Goal: Task Accomplishment & Management: Use online tool/utility

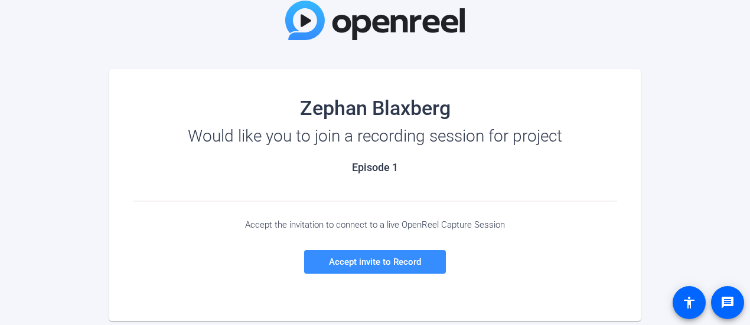
scroll to position [94, 0]
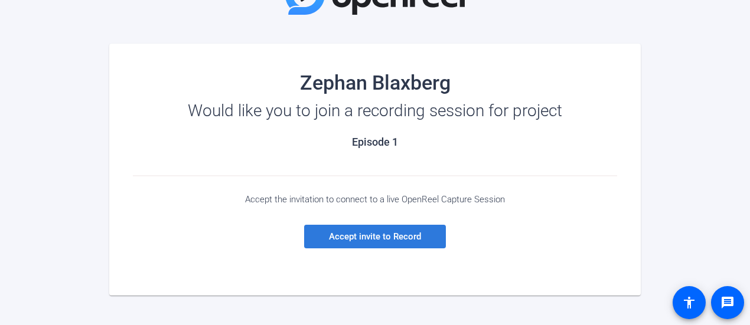
click at [361, 238] on span "Accept invite to Record" at bounding box center [375, 236] width 92 height 11
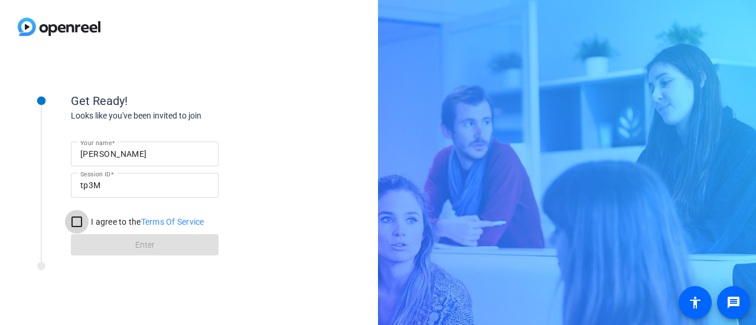
click at [79, 221] on input "I agree to the Terms Of Service" at bounding box center [77, 222] width 24 height 24
checkbox input "true"
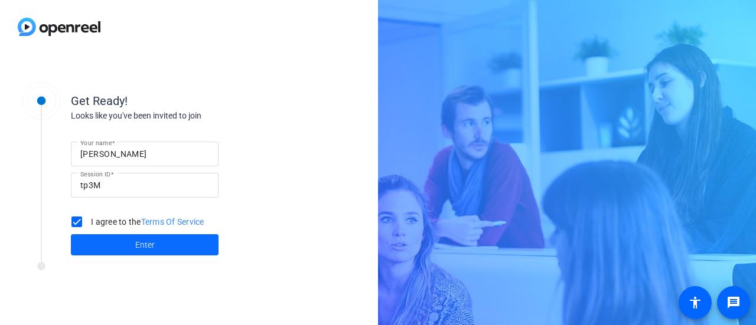
click at [116, 248] on span at bounding box center [145, 245] width 148 height 28
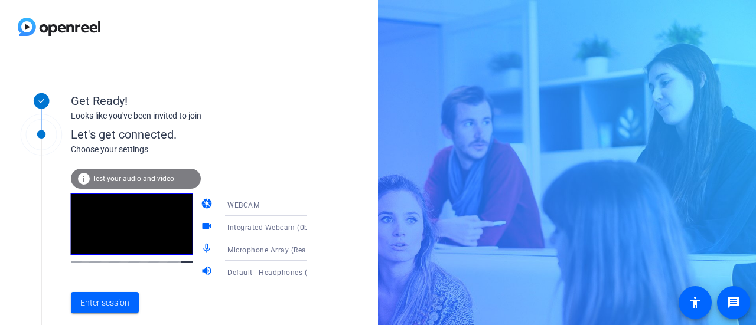
click at [135, 175] on span "Test your audio and video" at bounding box center [133, 179] width 82 height 8
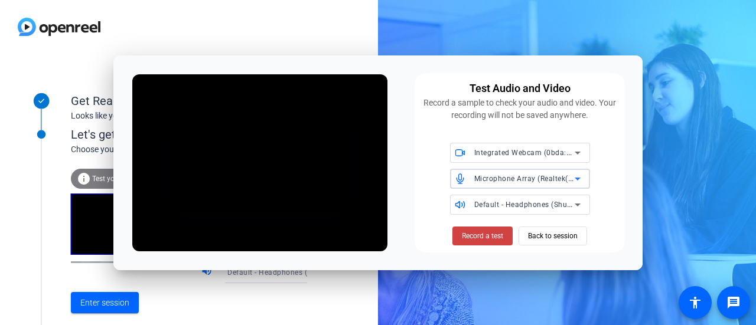
click at [580, 178] on icon at bounding box center [578, 179] width 6 height 3
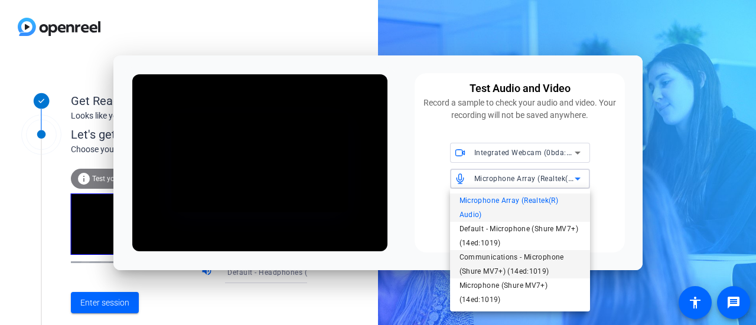
click at [497, 273] on span "Communications - Microphone (Shure MV7+) (14ed:1019)" at bounding box center [519, 264] width 121 height 28
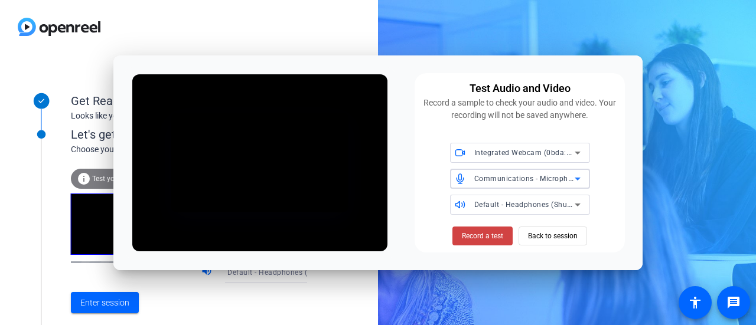
click at [580, 149] on icon at bounding box center [577, 153] width 14 height 14
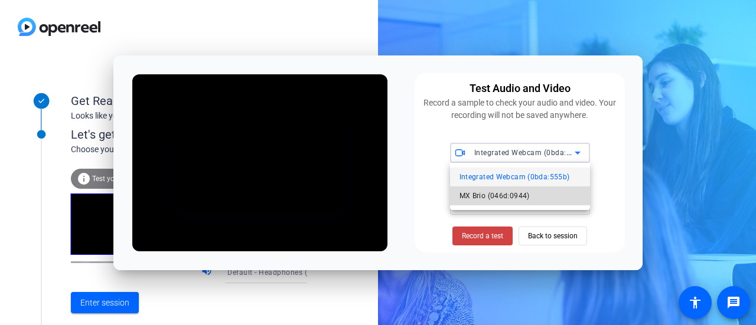
click at [483, 193] on span "MX Brio (046d:0944)" at bounding box center [494, 196] width 70 height 14
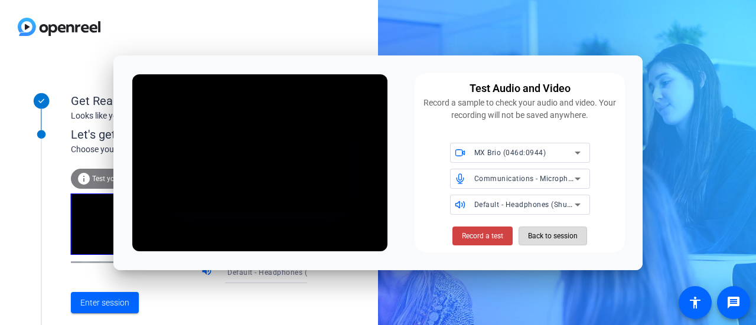
click at [543, 239] on span "Back to session" at bounding box center [553, 236] width 50 height 22
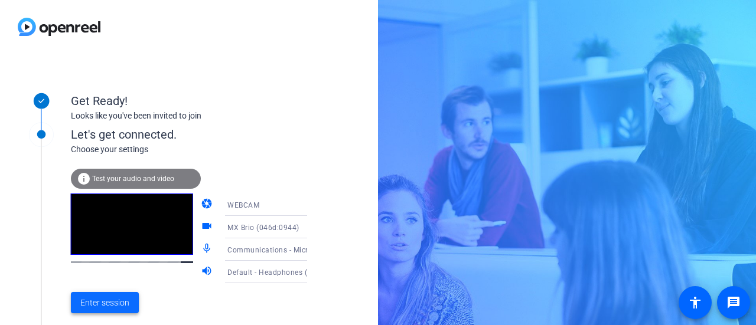
click at [91, 302] on span "Enter session" at bounding box center [104, 303] width 49 height 12
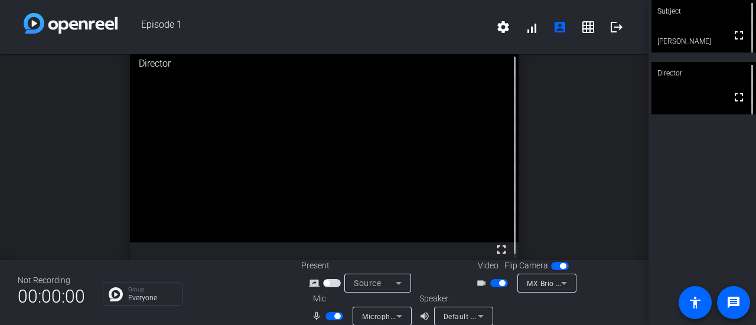
click at [478, 316] on icon at bounding box center [481, 316] width 6 height 3
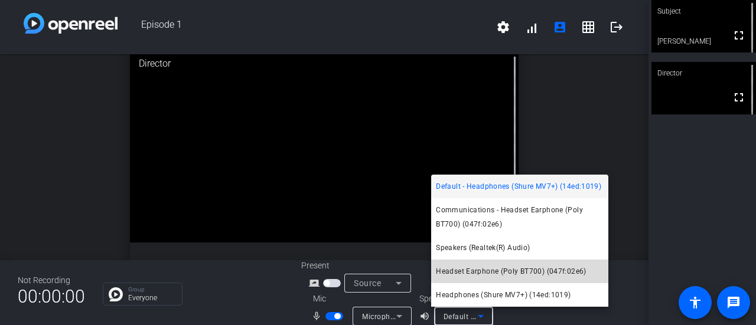
click at [494, 270] on span "Headset Earphone (Poly BT700) (047f:02e6)" at bounding box center [511, 272] width 150 height 14
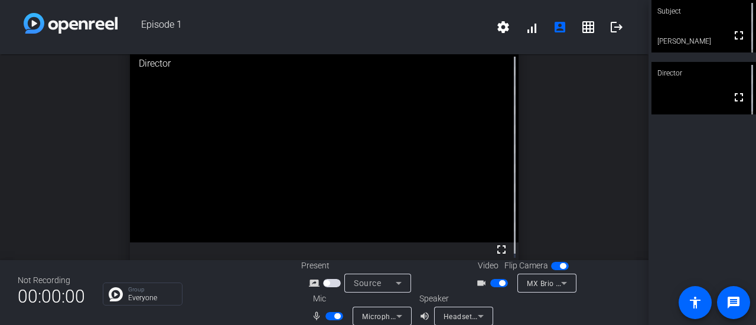
click at [469, 320] on span "Headset Earphone (Poly BT700) (047f:02e6)" at bounding box center [521, 316] width 154 height 9
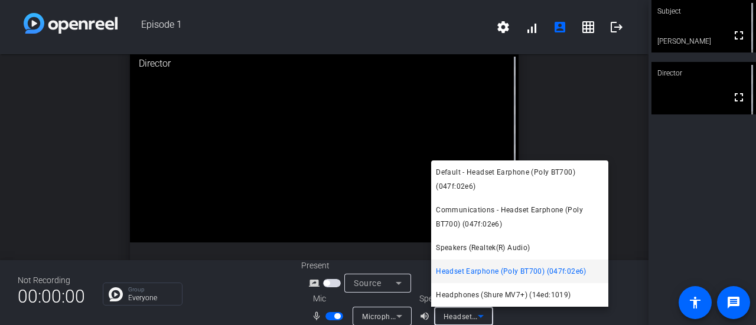
click at [542, 273] on span "Headset Earphone (Poly BT700) (047f:02e6)" at bounding box center [511, 272] width 150 height 14
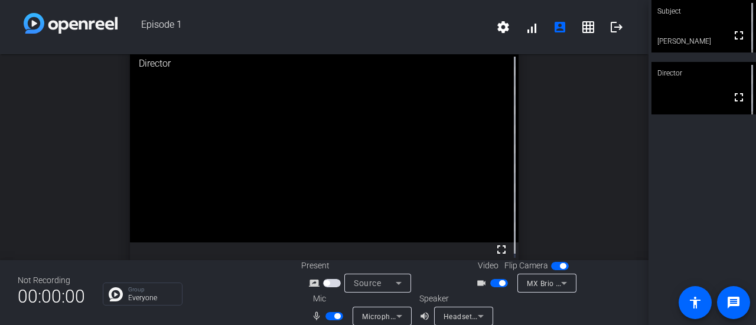
click at [468, 316] on span "Headset Earphone (Poly BT700) (047f:02e6)" at bounding box center [521, 316] width 154 height 9
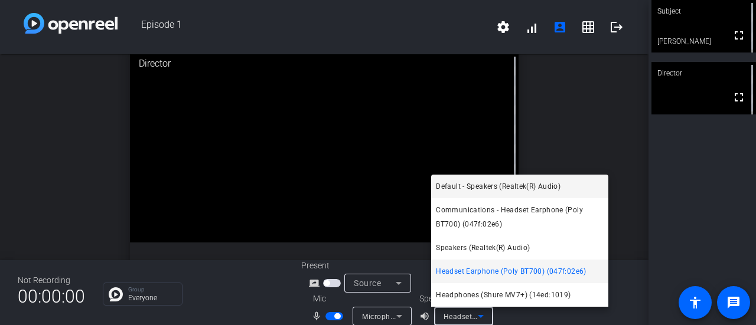
click at [522, 184] on span "Default - Speakers (Realtek(R) Audio)" at bounding box center [498, 187] width 125 height 14
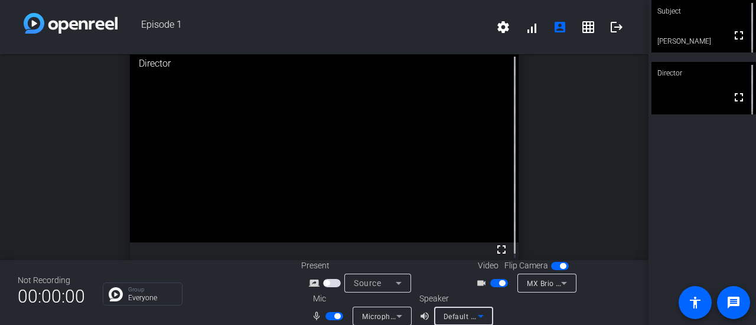
click at [482, 311] on icon at bounding box center [481, 316] width 14 height 14
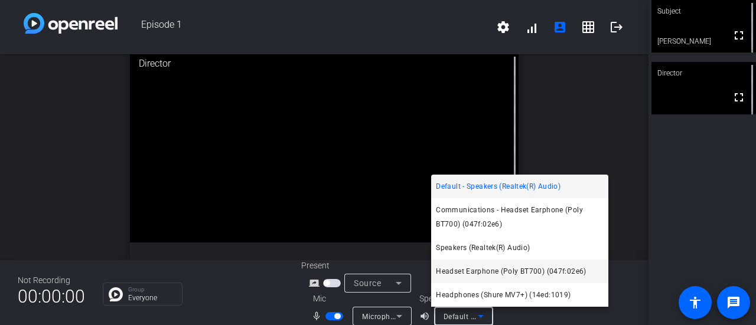
click at [514, 270] on span "Headset Earphone (Poly BT700) (047f:02e6)" at bounding box center [511, 272] width 150 height 14
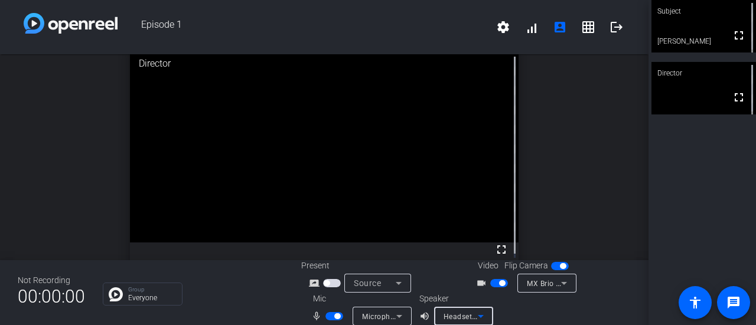
click at [477, 311] on icon at bounding box center [481, 316] width 14 height 14
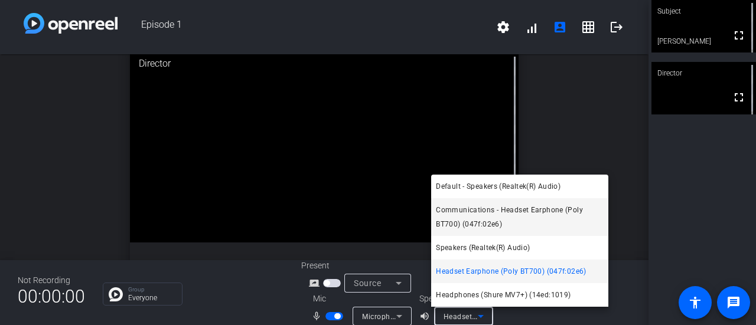
click at [510, 213] on span "Communications - Headset Earphone (Poly BT700) (047f:02e6)" at bounding box center [520, 217] width 168 height 28
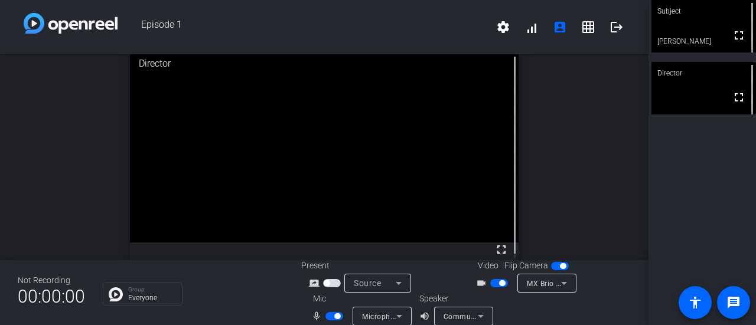
click at [420, 317] on mat-icon "volume_up" at bounding box center [426, 316] width 14 height 14
click at [420, 316] on mat-icon "volume_up" at bounding box center [426, 316] width 14 height 14
click at [452, 308] on div "Communications - Headset Earphone (Poly BT700) (047f:02e6)" at bounding box center [464, 316] width 40 height 19
click at [457, 314] on span "Communications - Headset Earphone (Poly BT700) (047f:02e6)" at bounding box center [553, 316] width 219 height 9
click at [481, 315] on icon at bounding box center [481, 316] width 14 height 14
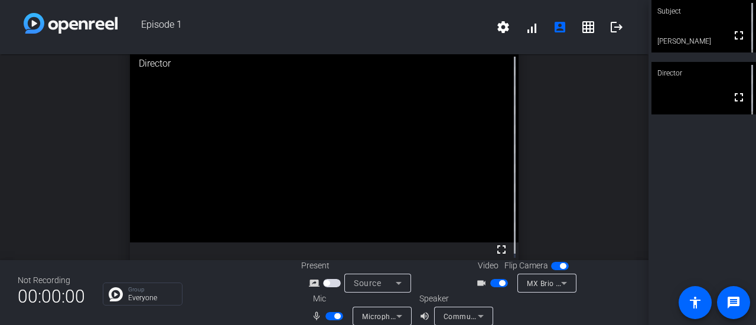
click at [543, 309] on div at bounding box center [578, 309] width 106 height 33
click at [482, 319] on icon at bounding box center [481, 316] width 14 height 14
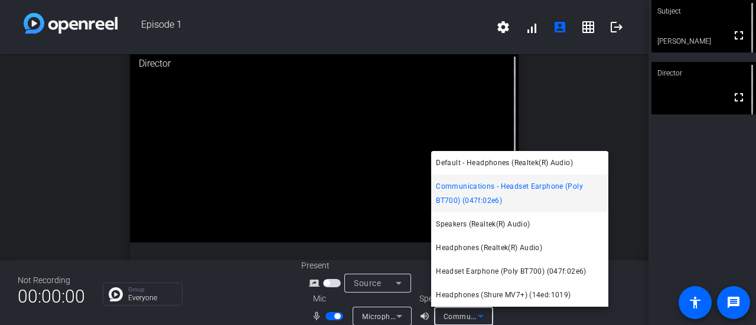
drag, startPoint x: 484, startPoint y: 161, endPoint x: 573, endPoint y: 244, distance: 121.6
click at [484, 161] on span "Default - Headphones (Realtek(R) Audio)" at bounding box center [504, 163] width 137 height 14
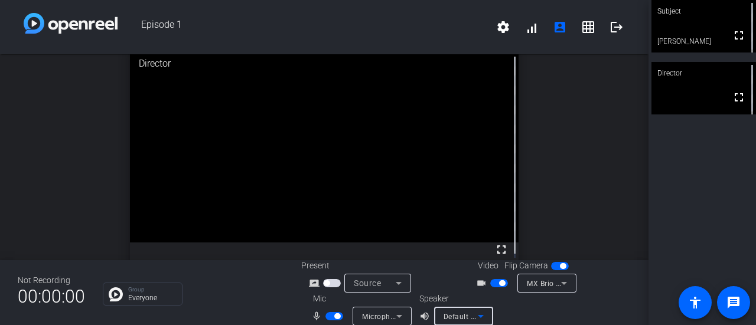
click at [467, 311] on div "Default - Headphones (Realtek(R) Audio)" at bounding box center [461, 316] width 34 height 15
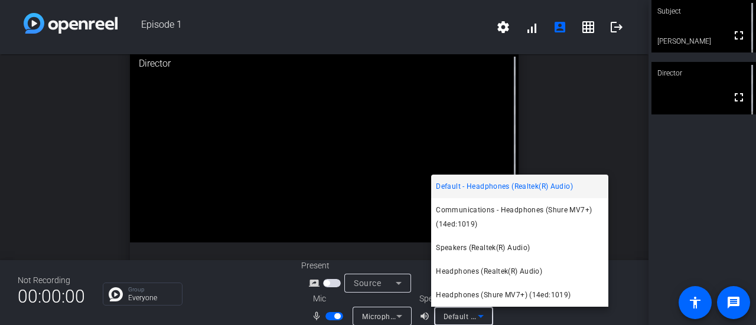
click at [526, 319] on div at bounding box center [378, 162] width 756 height 325
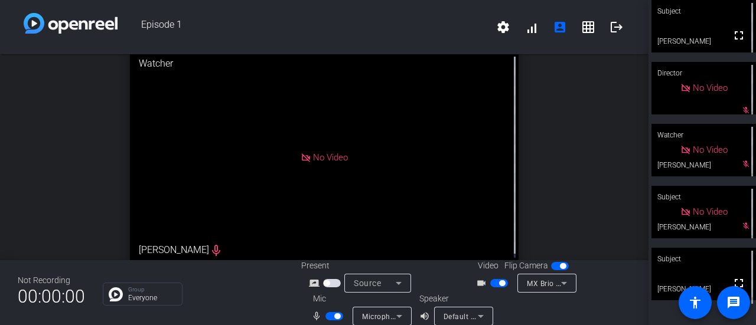
click at [368, 238] on div "No Video" at bounding box center [324, 157] width 389 height 219
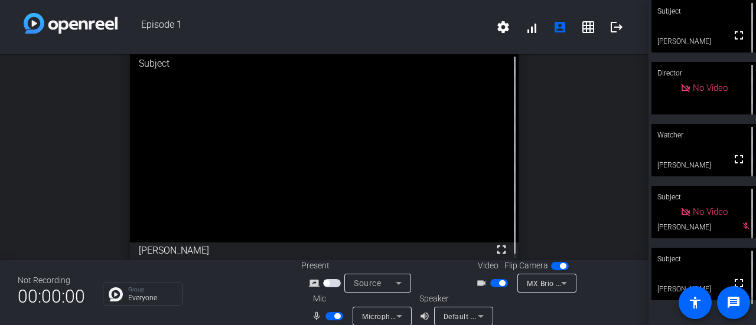
click at [734, 189] on div "Subject" at bounding box center [703, 197] width 105 height 22
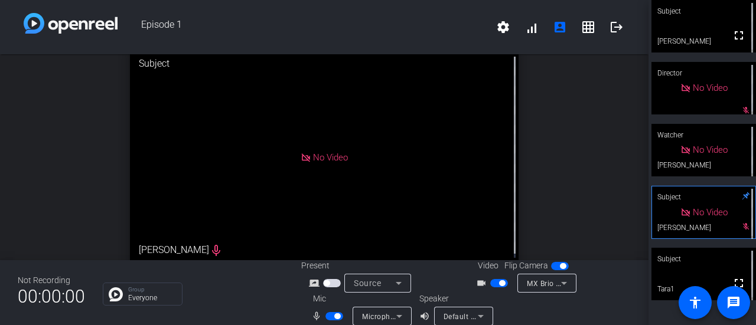
click at [702, 270] on div "Subject" at bounding box center [703, 259] width 105 height 22
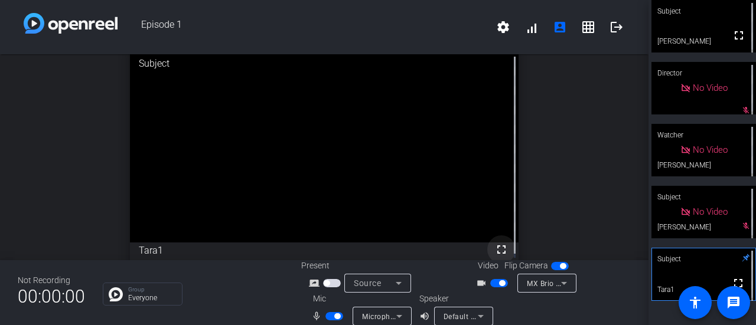
click at [494, 249] on mat-icon "fullscreen" at bounding box center [501, 250] width 14 height 14
